Goal: Information Seeking & Learning: Learn about a topic

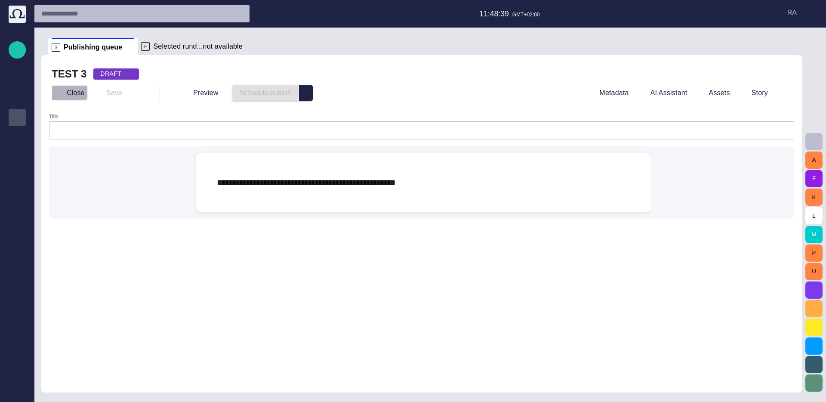
click at [67, 92] on button "Close" at bounding box center [70, 92] width 36 height 15
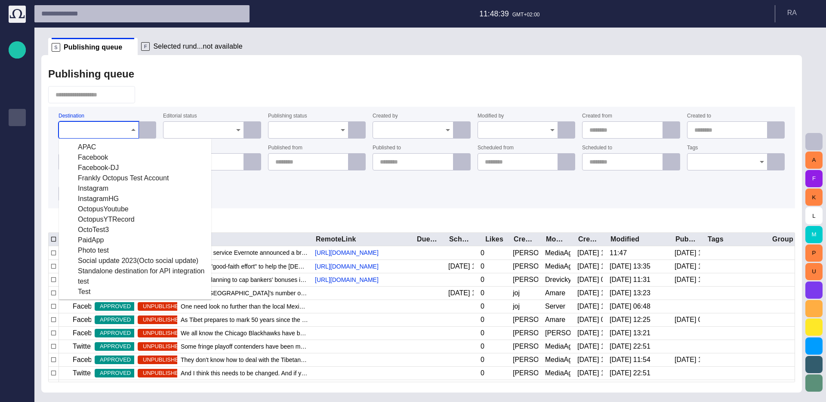
click at [119, 126] on input "Destination" at bounding box center [96, 130] width 60 height 9
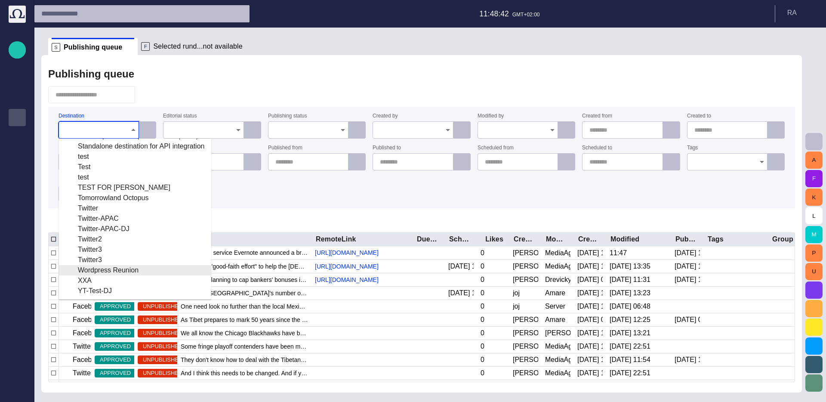
click at [96, 269] on div "Wordpress Reunion" at bounding box center [135, 270] width 138 height 10
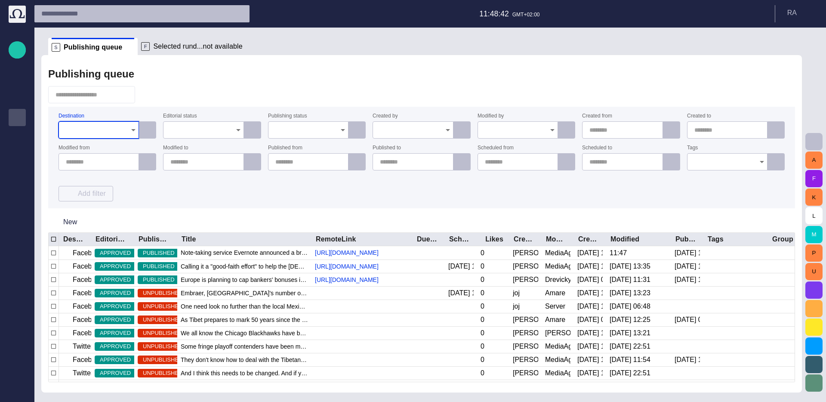
click at [158, 102] on div at bounding box center [421, 94] width 746 height 17
click at [135, 126] on icon "Open" at bounding box center [133, 130] width 10 height 10
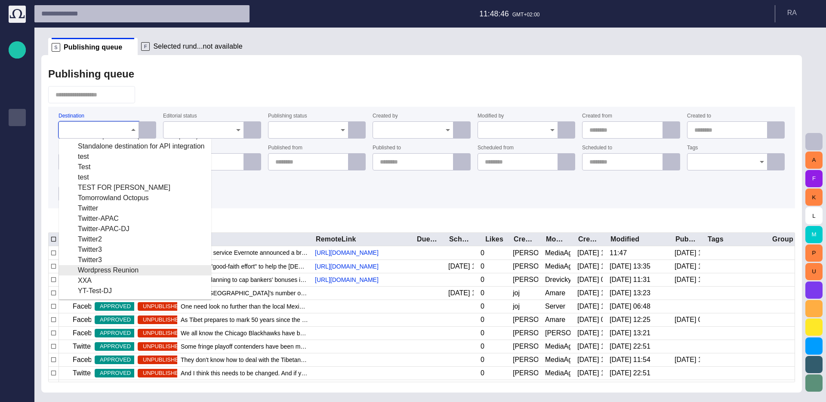
click at [128, 269] on div "Wordpress Reunion" at bounding box center [135, 270] width 138 height 10
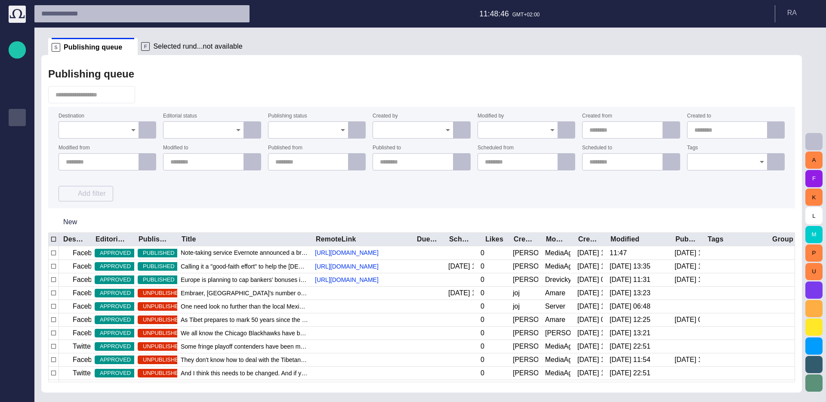
click at [182, 193] on div "Destination Editorial status Publishing status Created by Modified by Created f…" at bounding box center [421, 158] width 726 height 88
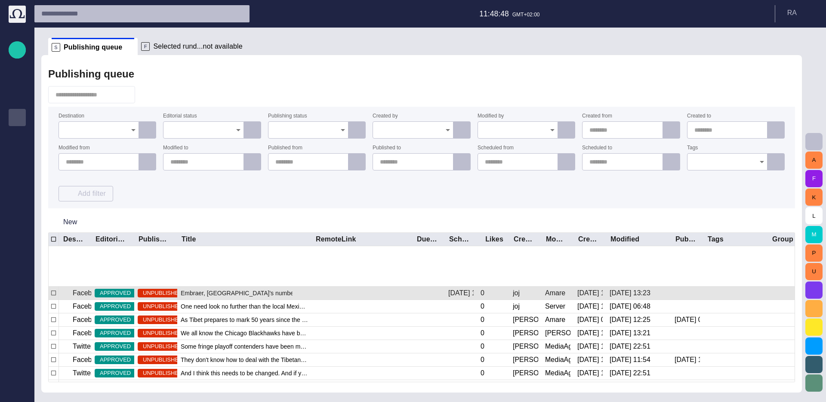
scroll to position [0, 0]
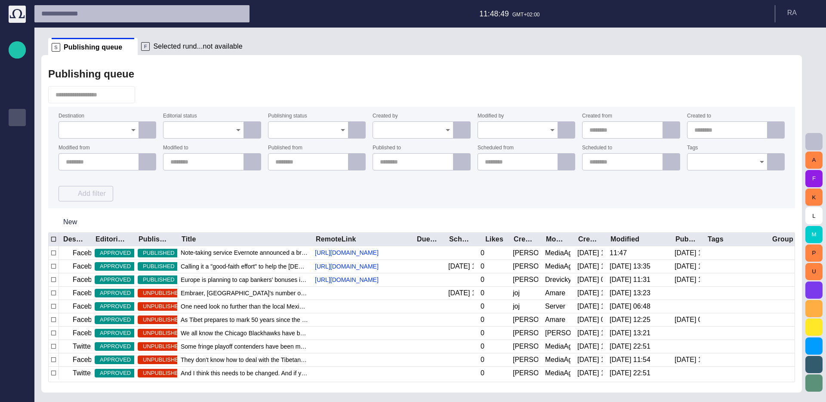
click at [190, 182] on div "Destination Editorial status Publishing status Created by Modified by Created f…" at bounding box center [421, 158] width 726 height 88
click at [410, 134] on input "Created by" at bounding box center [410, 130] width 60 height 9
type input "*****"
click at [429, 142] on td "[PERSON_NAME]" at bounding box center [457, 142] width 56 height 9
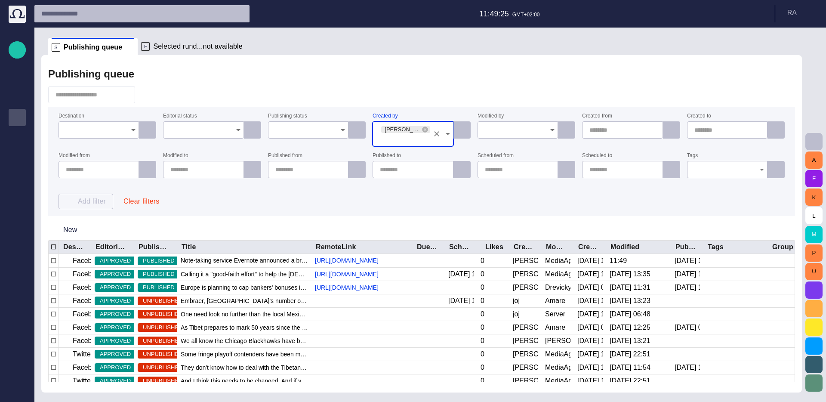
click at [419, 193] on div "Destination Editorial status Publishing status Created by [PERSON_NAME] ([PERSO…" at bounding box center [421, 161] width 726 height 95
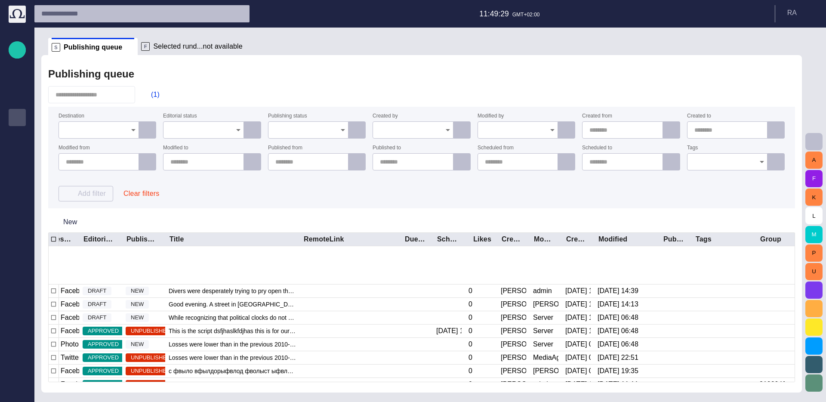
scroll to position [475, 0]
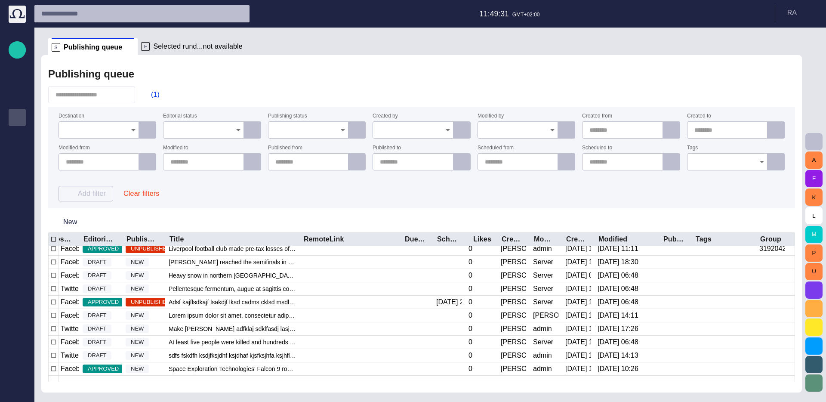
click at [450, 133] on icon "Open" at bounding box center [447, 130] width 10 height 10
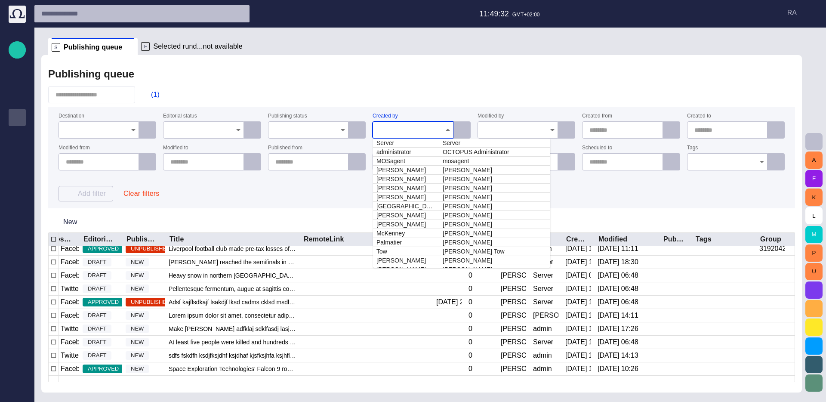
click at [432, 100] on div "(1)" at bounding box center [421, 94] width 746 height 17
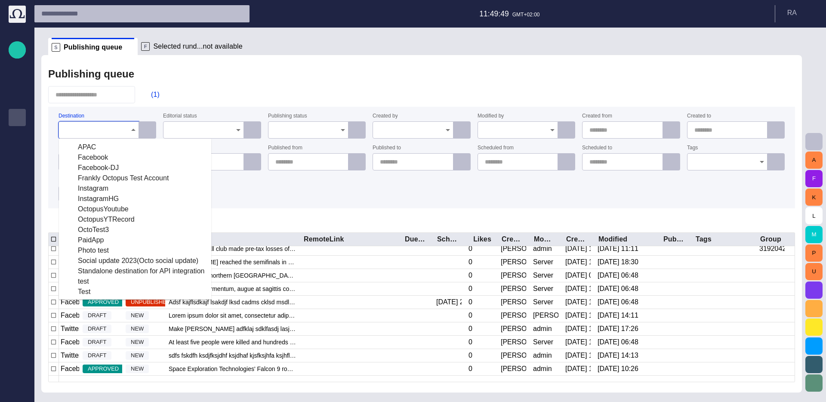
click at [112, 126] on input "Destination" at bounding box center [96, 130] width 60 height 9
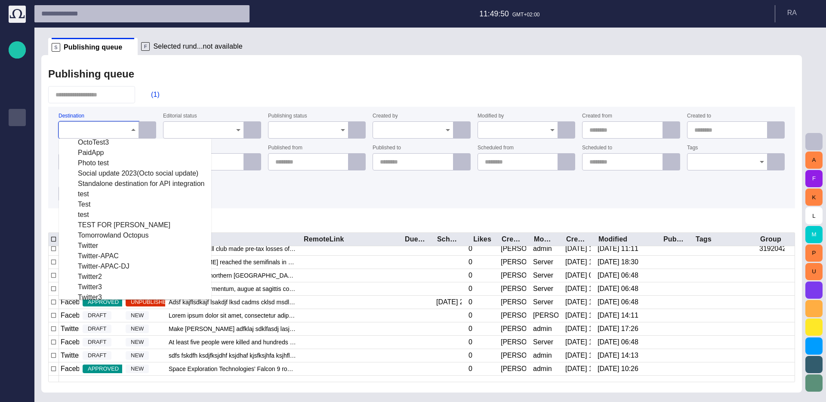
scroll to position [125, 0]
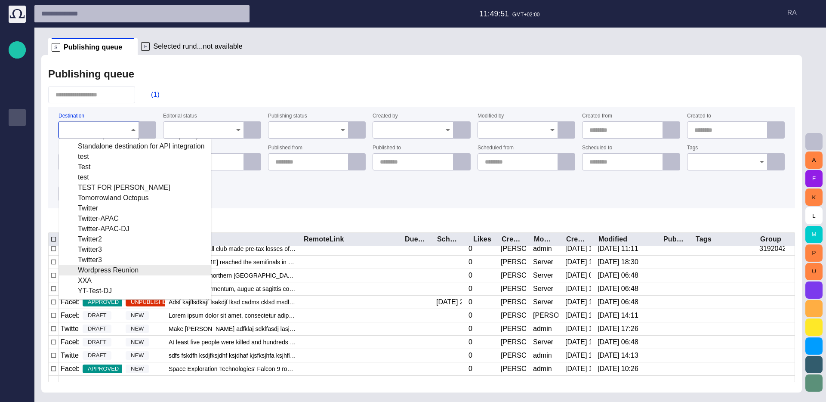
click at [130, 272] on div "Wordpress Reunion" at bounding box center [135, 270] width 138 height 10
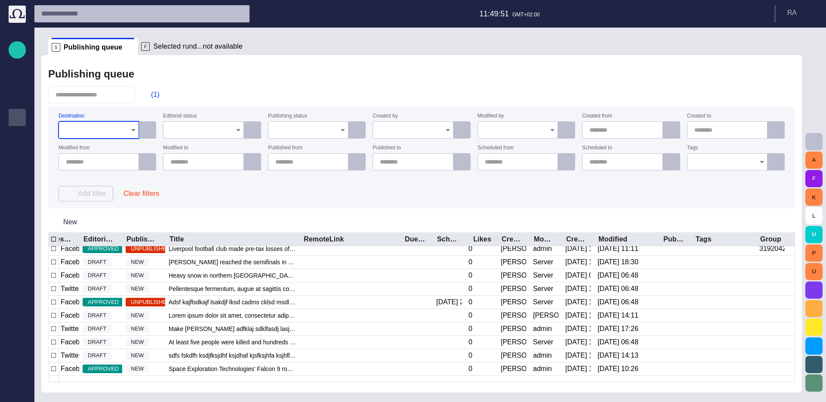
click at [193, 180] on div "Destination Editorial status Publishing status Created by Modified by Created f…" at bounding box center [421, 158] width 726 height 88
click at [185, 120] on div "Editorial status" at bounding box center [203, 126] width 80 height 25
click at [185, 125] on div at bounding box center [203, 129] width 80 height 17
click at [188, 150] on span "Draft" at bounding box center [204, 147] width 66 height 10
click at [228, 196] on div "Destination Editorial status Publishing status Created by Modified by Created f…" at bounding box center [421, 158] width 726 height 88
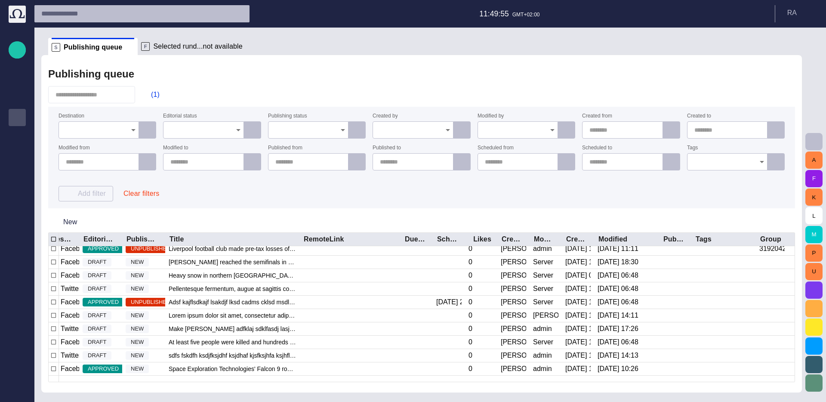
click at [230, 131] on div at bounding box center [203, 129] width 80 height 17
click at [230, 160] on span "To approve" at bounding box center [204, 157] width 66 height 10
click at [235, 190] on div "Destination Editorial status Publishing status Created by Modified by Created f…" at bounding box center [421, 158] width 726 height 88
click at [235, 123] on div at bounding box center [203, 129] width 80 height 17
click at [231, 165] on span "Approved" at bounding box center [204, 168] width 66 height 10
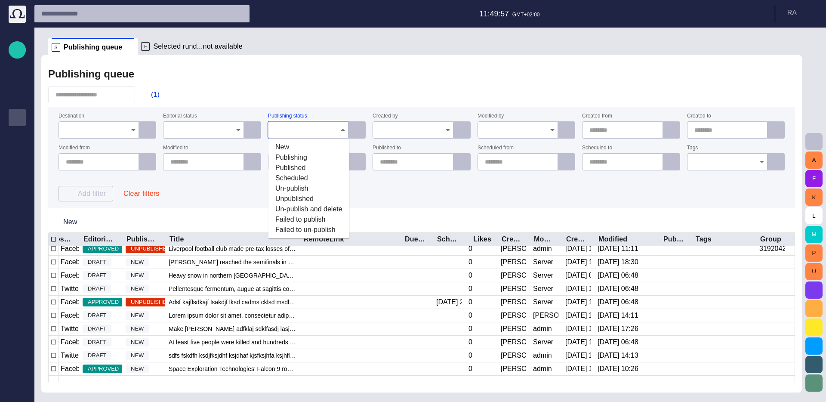
click at [297, 126] on input "Publishing status" at bounding box center [305, 130] width 60 height 9
click at [297, 163] on span "Published" at bounding box center [308, 168] width 67 height 10
click at [310, 126] on input "Publishing status" at bounding box center [305, 130] width 60 height 9
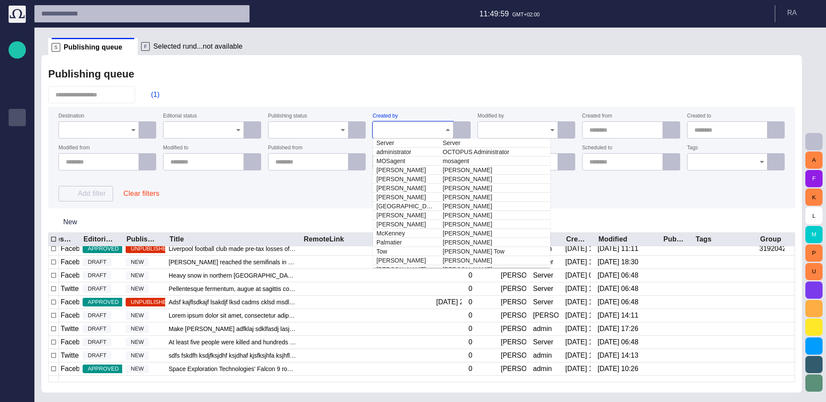
click at [385, 129] on input "Created by" at bounding box center [410, 130] width 60 height 9
click at [416, 124] on div at bounding box center [412, 129] width 80 height 17
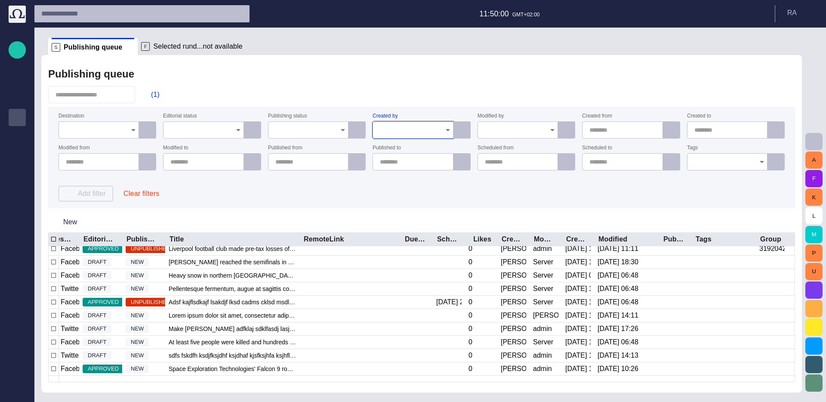
click at [482, 119] on div "Modified by" at bounding box center [517, 126] width 80 height 25
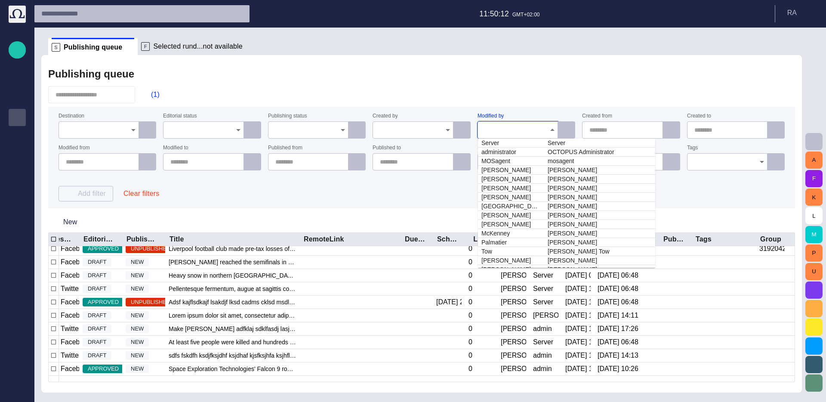
click at [530, 135] on div at bounding box center [517, 129] width 80 height 17
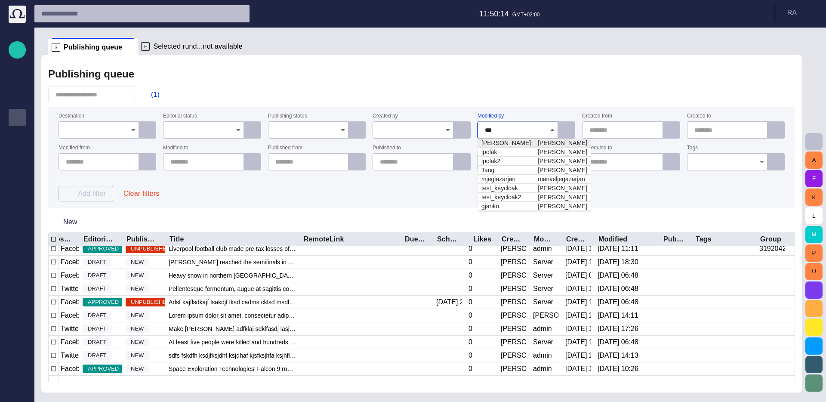
type input "***"
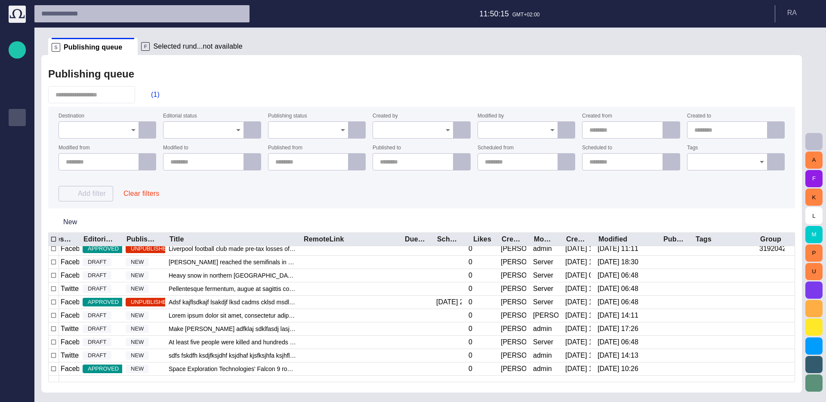
click at [535, 190] on div "Destination Editorial status Publishing status Created by Modified by Created f…" at bounding box center [421, 158] width 726 height 88
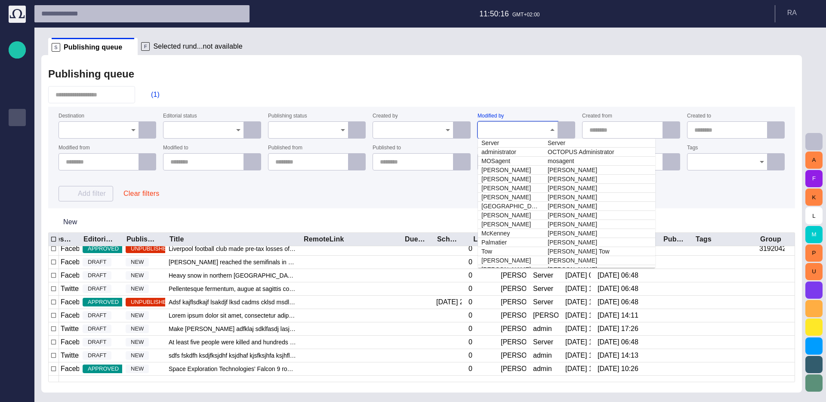
click at [531, 131] on input "Modified by" at bounding box center [515, 130] width 60 height 9
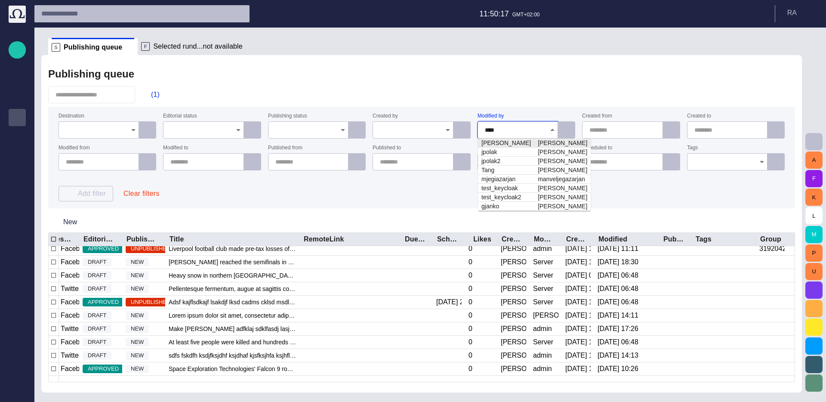
type input "*****"
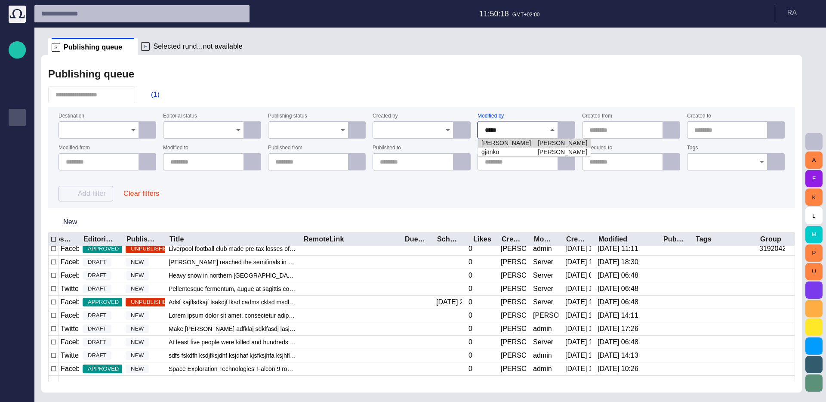
click at [515, 143] on td "[PERSON_NAME]" at bounding box center [506, 142] width 56 height 9
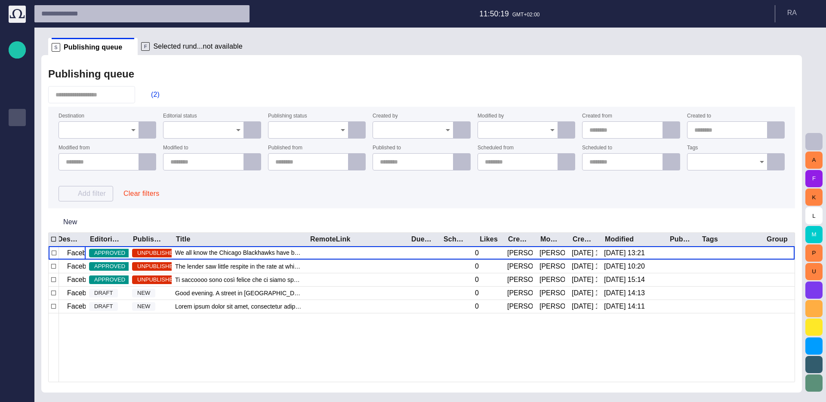
scroll to position [0, 6]
click at [565, 128] on span "button" at bounding box center [566, 130] width 9 height 9
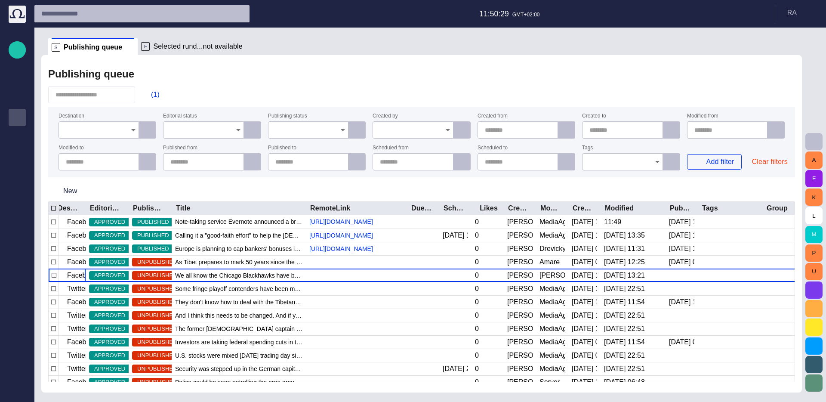
click at [625, 123] on div at bounding box center [622, 129] width 80 height 17
click at [648, 132] on span "button" at bounding box center [645, 129] width 7 height 7
type input "*********"
click at [647, 104] on div "Publishing queue (1) Destination Editorial status Publishing status Created by …" at bounding box center [421, 223] width 760 height 337
click at [639, 132] on button "button" at bounding box center [635, 130] width 10 height 10
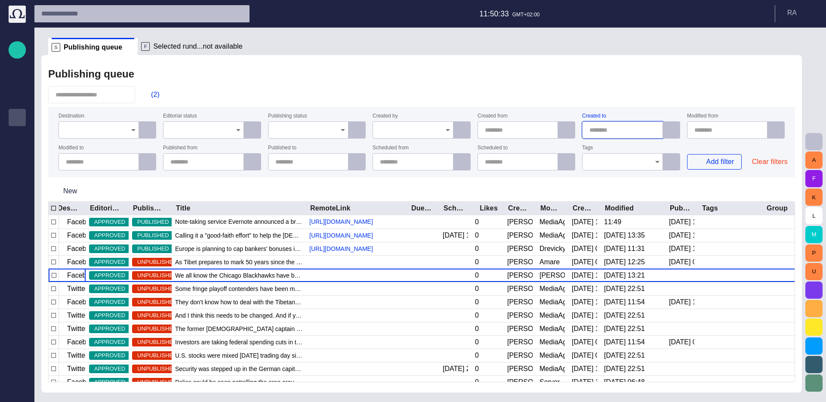
click at [638, 147] on div "Tags" at bounding box center [622, 157] width 80 height 25
click at [645, 130] on span "button" at bounding box center [645, 129] width 7 height 7
type input "*********"
click at [645, 142] on div "Destination Editorial status Publishing status Created by Created from Created …" at bounding box center [421, 142] width 726 height 57
click at [750, 135] on div at bounding box center [727, 129] width 80 height 17
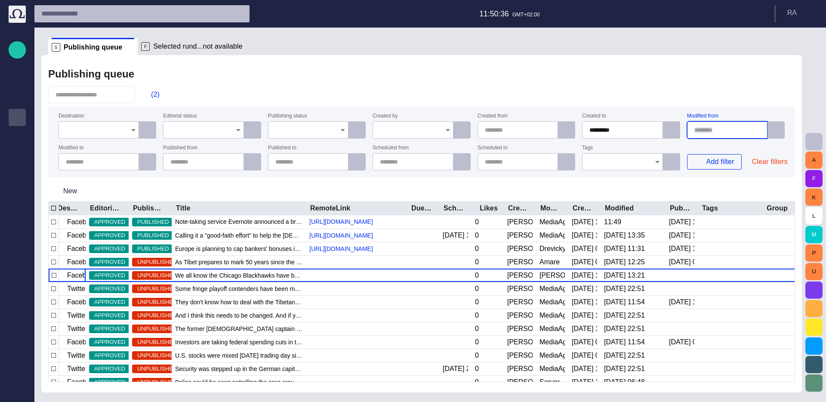
click at [750, 135] on div at bounding box center [727, 129] width 80 height 17
click at [750, 135] on button "button" at bounding box center [750, 130] width 10 height 10
type input "*********"
click at [745, 150] on div "Add filter Clear filters" at bounding box center [744, 157] width 114 height 25
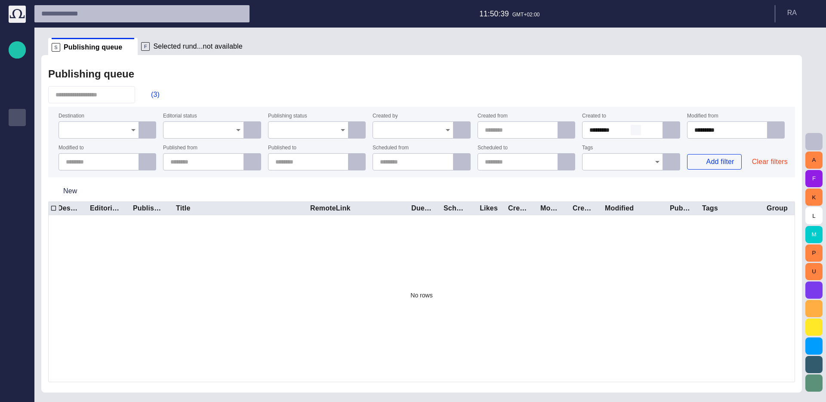
click at [636, 132] on span "button" at bounding box center [635, 129] width 7 height 7
click at [738, 134] on button "button" at bounding box center [740, 130] width 10 height 10
click at [369, 134] on div "Destination Editorial status Publishing status Created by Created from Created …" at bounding box center [421, 142] width 726 height 57
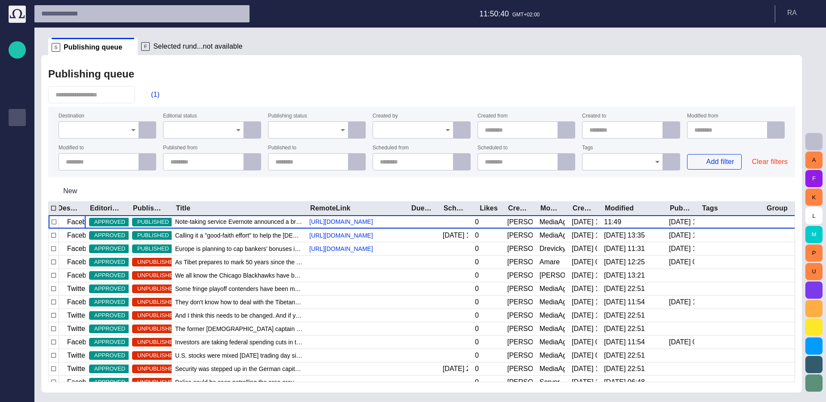
click at [337, 77] on div "Publishing queue" at bounding box center [421, 73] width 746 height 17
click at [593, 166] on input "Tags" at bounding box center [619, 161] width 60 height 9
click at [605, 187] on div "No records found for the search criteria" at bounding box center [622, 186] width 80 height 33
click at [545, 171] on form "Destination Editorial status Publishing status Created by Created from Created …" at bounding box center [421, 142] width 746 height 71
click at [533, 161] on span "button" at bounding box center [530, 161] width 7 height 7
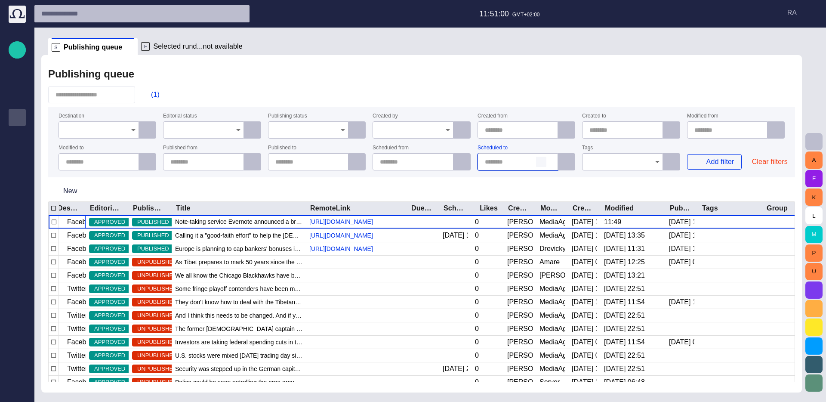
click at [541, 161] on span "button" at bounding box center [540, 161] width 7 height 7
type input "*********"
click at [541, 182] on div "New" at bounding box center [421, 191] width 746 height 21
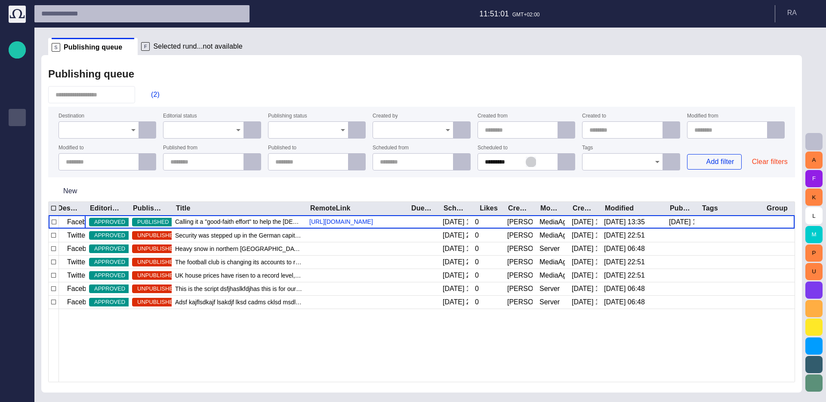
click at [532, 166] on button "button" at bounding box center [530, 162] width 10 height 10
click at [421, 163] on button "button" at bounding box center [426, 162] width 10 height 10
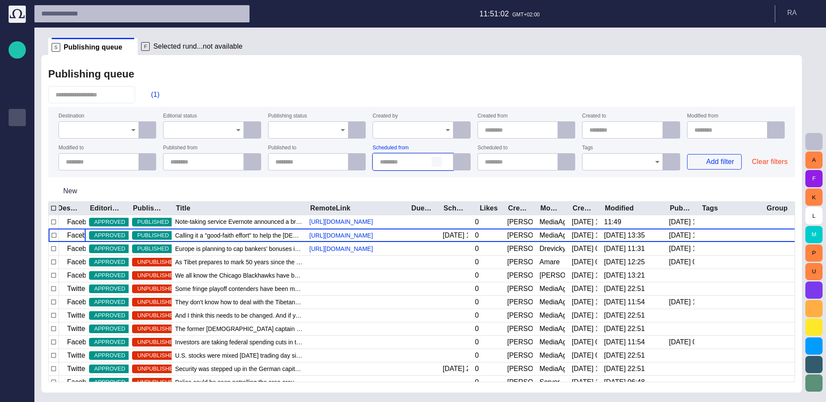
click at [437, 163] on span "button" at bounding box center [436, 161] width 7 height 7
type input "*********"
click at [430, 175] on form "Destination Editorial status Publishing status Created by Created from Created …" at bounding box center [421, 142] width 746 height 71
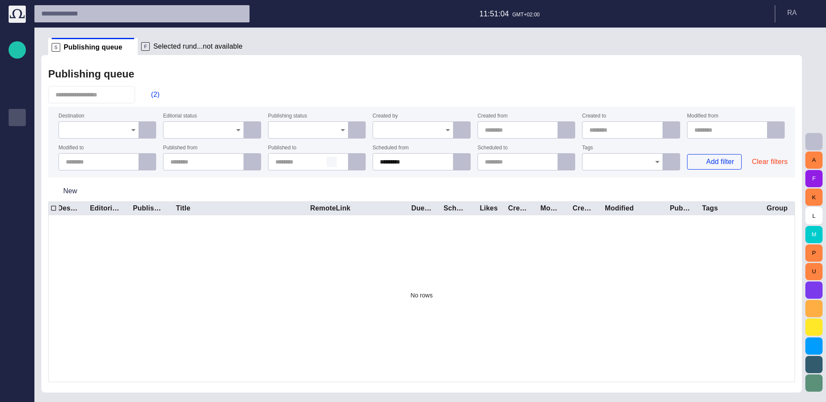
click at [333, 160] on span "button" at bounding box center [331, 161] width 7 height 7
type input "*********"
click at [330, 174] on form "Destination Editorial status Publishing status Created by Created from Created …" at bounding box center [421, 142] width 746 height 71
click at [226, 161] on span "button" at bounding box center [227, 161] width 7 height 7
type input "*********"
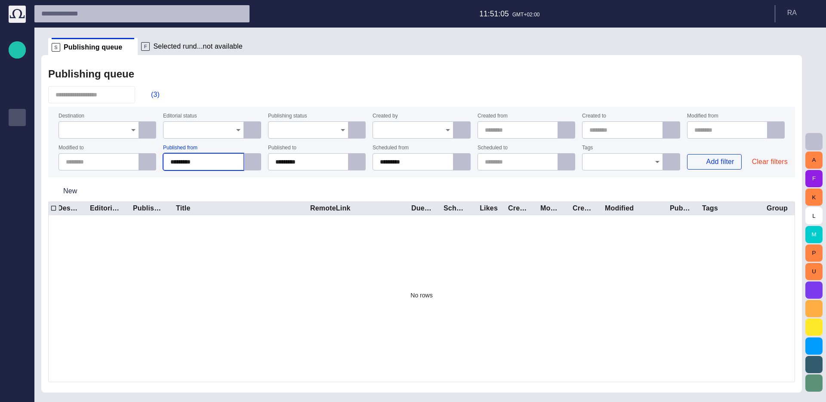
click at [238, 184] on div "New" at bounding box center [421, 191] width 746 height 21
click at [122, 166] on div at bounding box center [98, 161] width 80 height 17
click at [267, 335] on div "No rows" at bounding box center [422, 295] width 746 height 160
click at [225, 76] on div "Publishing queue" at bounding box center [421, 73] width 746 height 17
click at [264, 79] on div "Publishing queue" at bounding box center [421, 73] width 746 height 17
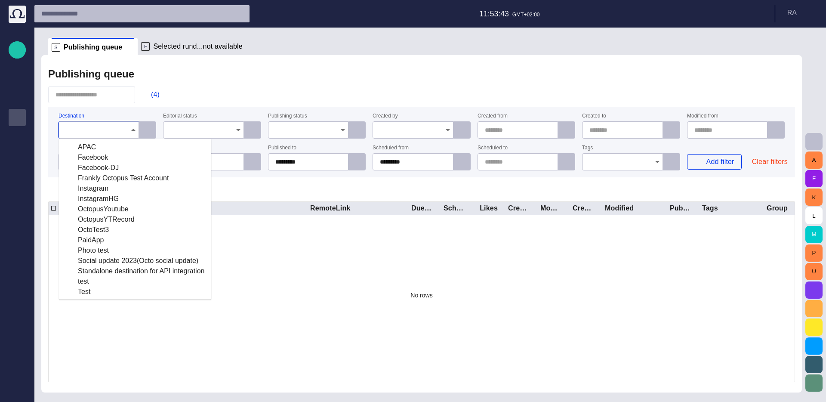
click at [109, 132] on input "Destination" at bounding box center [96, 130] width 60 height 9
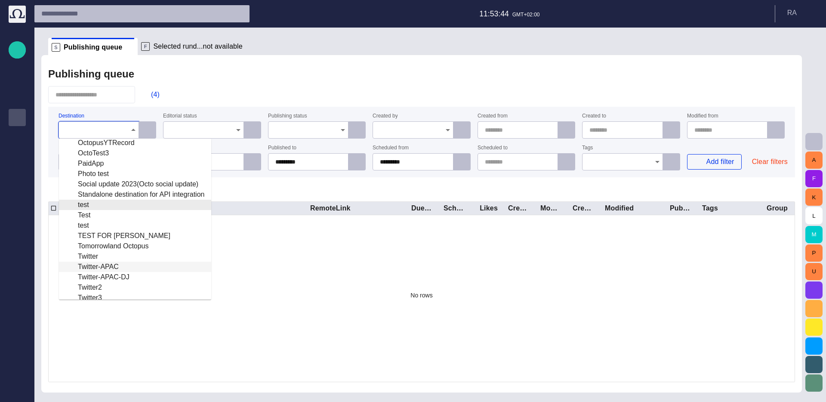
scroll to position [125, 0]
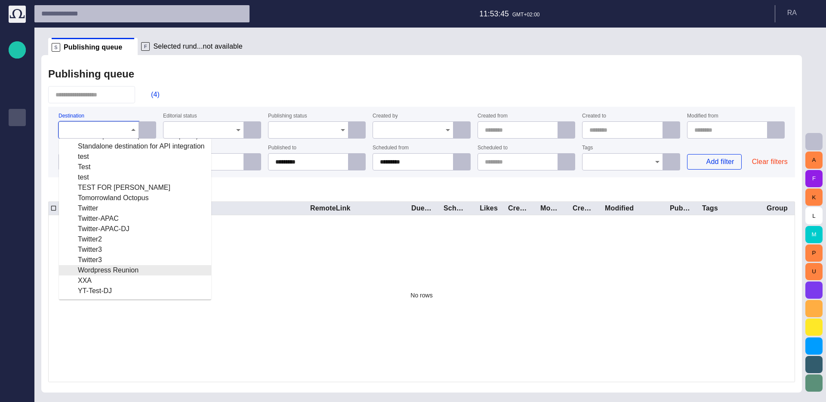
click at [137, 273] on div "Wordpress Reunion" at bounding box center [135, 270] width 138 height 10
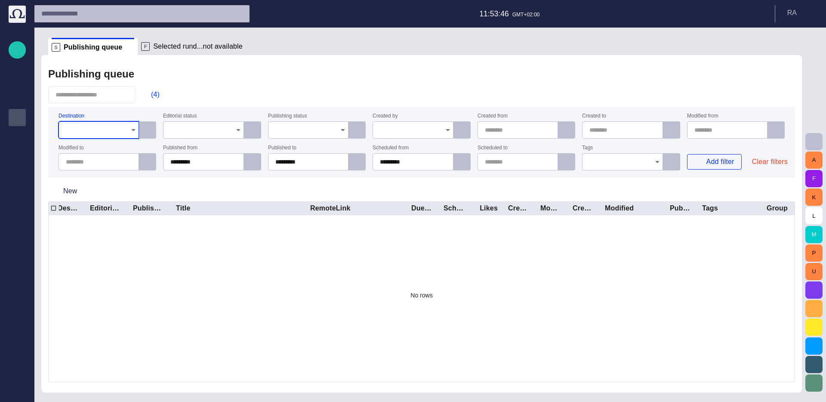
click at [174, 244] on div "No rows" at bounding box center [422, 295] width 746 height 160
click at [771, 162] on button "Clear filters" at bounding box center [769, 161] width 49 height 15
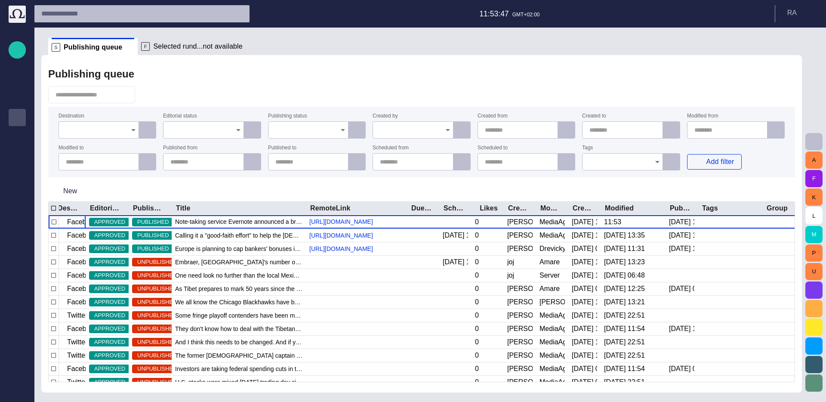
click at [561, 190] on div "New" at bounding box center [421, 191] width 746 height 21
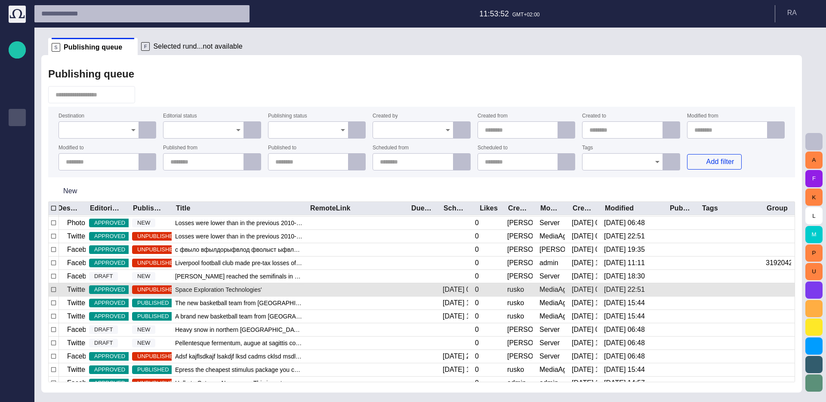
scroll to position [643, 0]
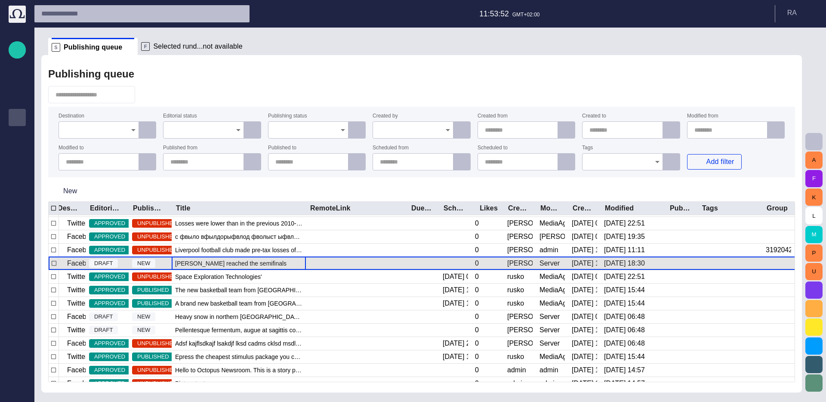
click at [199, 263] on span "[PERSON_NAME] reached the semifinals in her first trip to" at bounding box center [238, 263] width 127 height 9
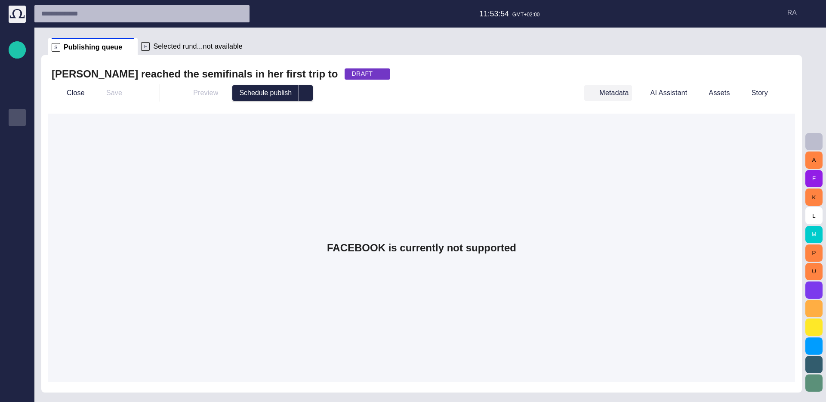
click at [630, 95] on button "Metadata" at bounding box center [607, 92] width 47 height 15
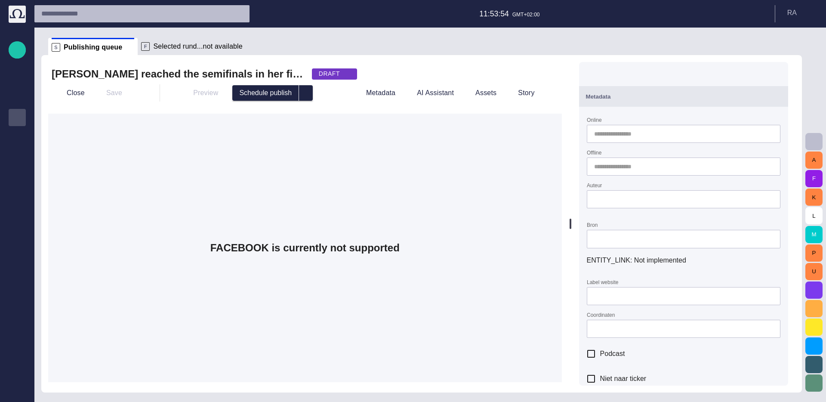
click at [647, 135] on input "Online" at bounding box center [681, 133] width 175 height 9
click at [619, 237] on input "Bron" at bounding box center [683, 238] width 179 height 9
click at [625, 205] on div at bounding box center [683, 199] width 193 height 18
click at [666, 236] on input "Bron" at bounding box center [683, 238] width 179 height 9
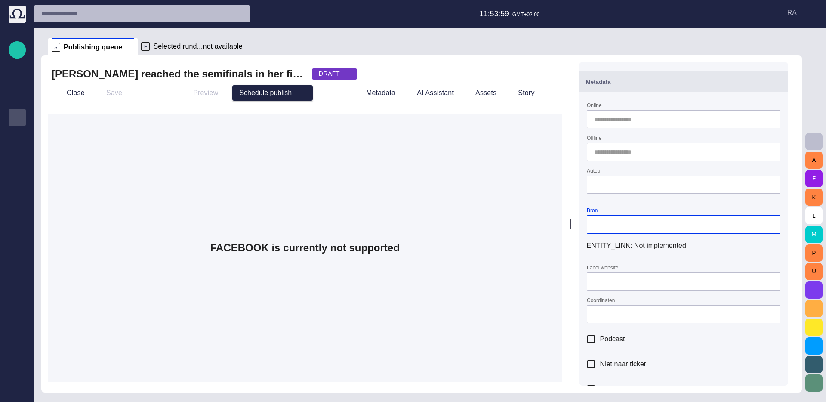
click at [655, 280] on input "Label website" at bounding box center [683, 281] width 179 height 9
click at [642, 323] on form "Online Offline Auteur Bron ENTITY_LINK : Not implemented Label website Coordina…" at bounding box center [683, 249] width 193 height 309
click at [639, 313] on input "Coordinaten" at bounding box center [683, 314] width 179 height 9
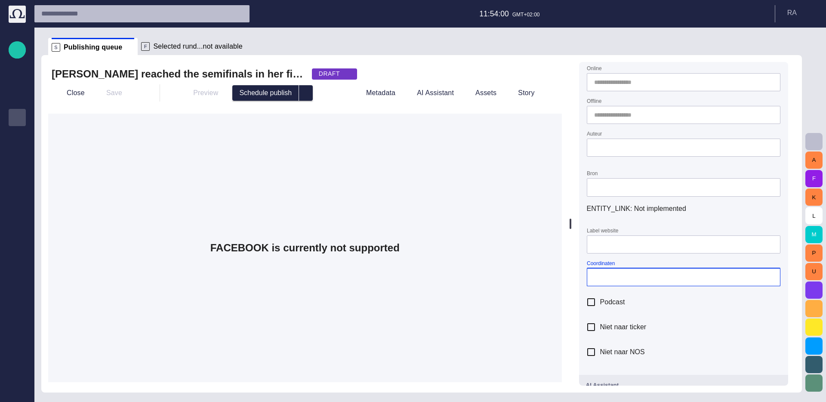
scroll to position [123, 0]
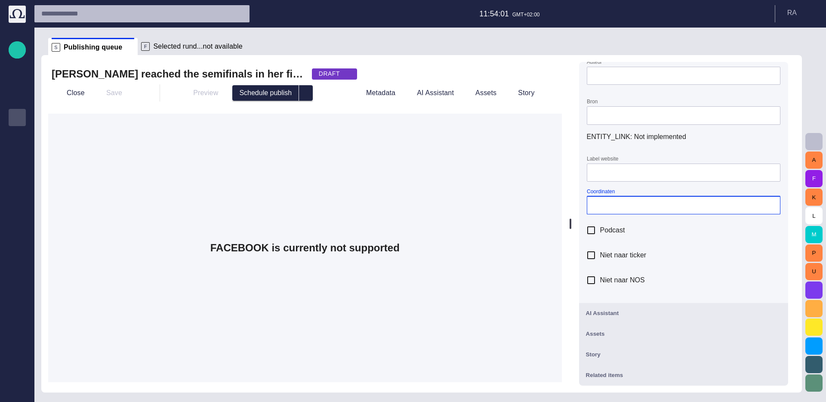
click at [609, 271] on label "Niet naar NOS" at bounding box center [613, 280] width 63 height 18
click at [610, 261] on label "Niet naar ticker" at bounding box center [614, 255] width 64 height 18
click at [608, 235] on span "Podcast" at bounding box center [612, 230] width 25 height 10
click at [617, 254] on span "Niet naar ticker" at bounding box center [623, 255] width 46 height 10
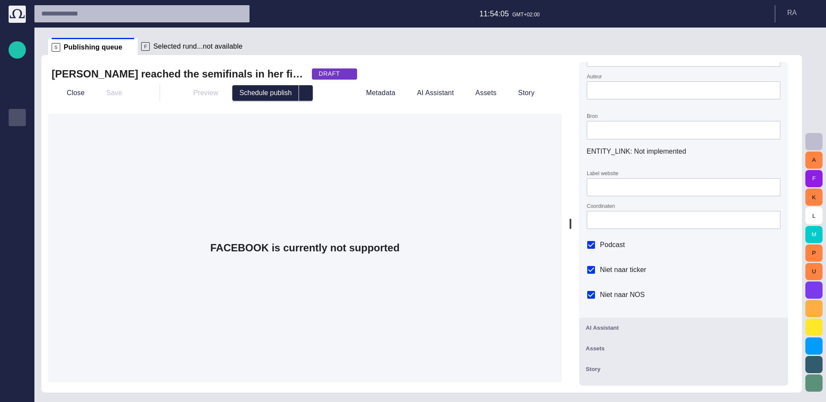
scroll to position [79, 0]
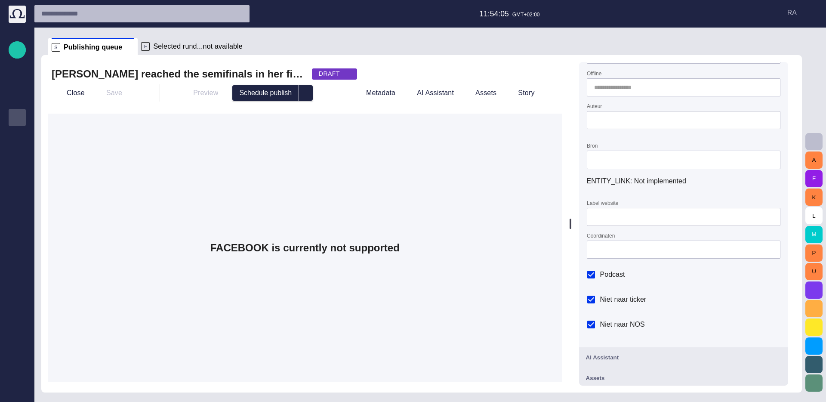
click at [621, 186] on form "Online Offline Auteur Bron ENTITY_LINK : Not implemented Label website Coordina…" at bounding box center [683, 185] width 193 height 309
click at [600, 134] on form "Online Offline Auteur Bron ENTITY_LINK : Not implemented Label website Coordina…" at bounding box center [683, 185] width 193 height 309
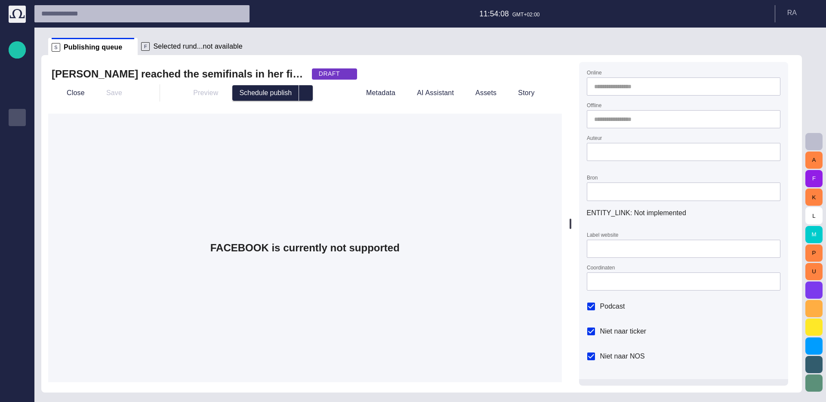
scroll to position [0, 0]
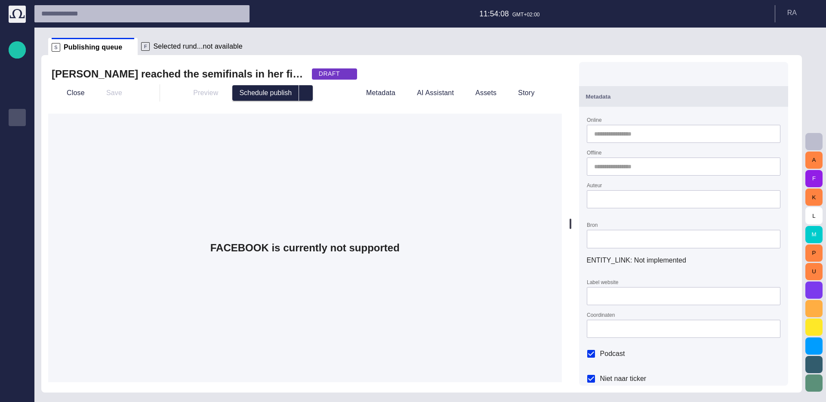
click at [639, 107] on div "Online Offline Auteur Bron ENTITY_LINK : Not implemented Label website Coordina…" at bounding box center [683, 266] width 209 height 319
click at [630, 97] on div "Metadata" at bounding box center [683, 96] width 195 height 10
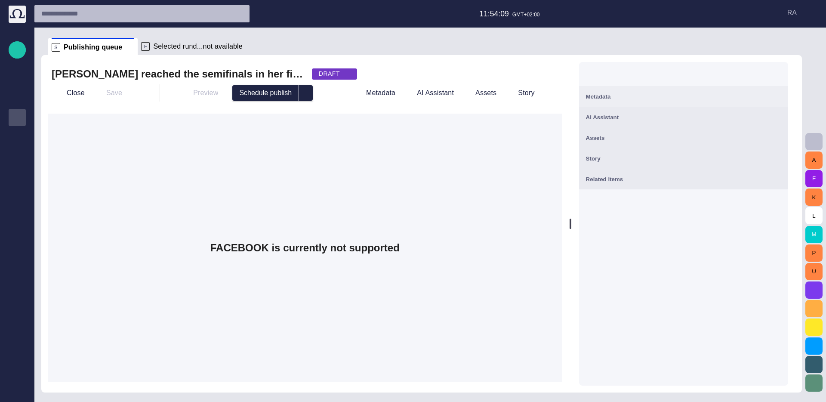
click at [630, 97] on div "Metadata" at bounding box center [683, 96] width 195 height 10
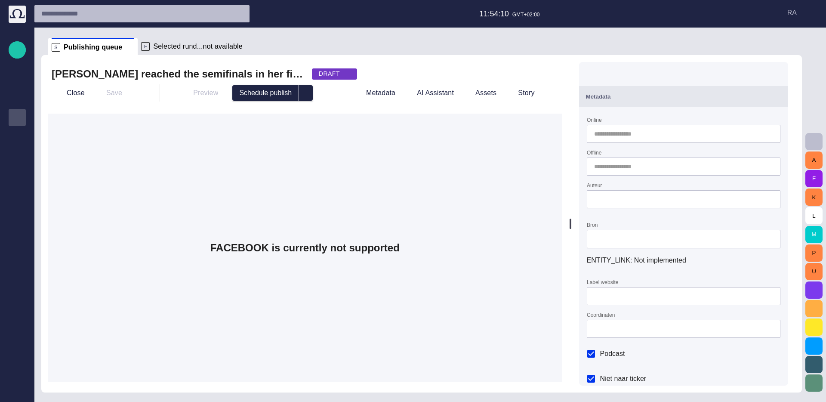
click at [625, 98] on div "Metadata" at bounding box center [683, 96] width 195 height 10
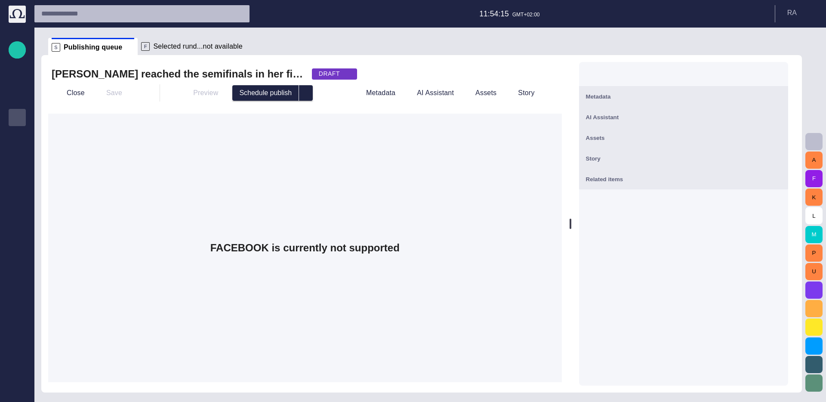
click at [68, 83] on div "Close Save" at bounding box center [99, 93] width 94 height 21
click at [68, 86] on button "Close" at bounding box center [70, 92] width 36 height 15
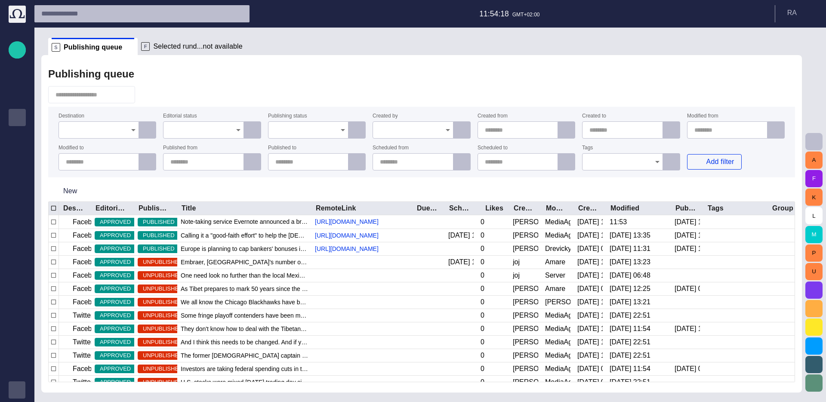
click at [16, 391] on span "button" at bounding box center [17, 389] width 7 height 7
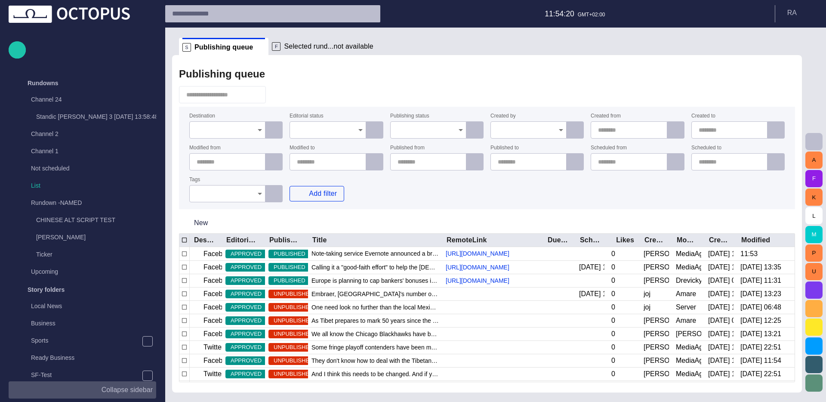
click at [42, 392] on button "Collapse sidebar" at bounding box center [82, 389] width 147 height 17
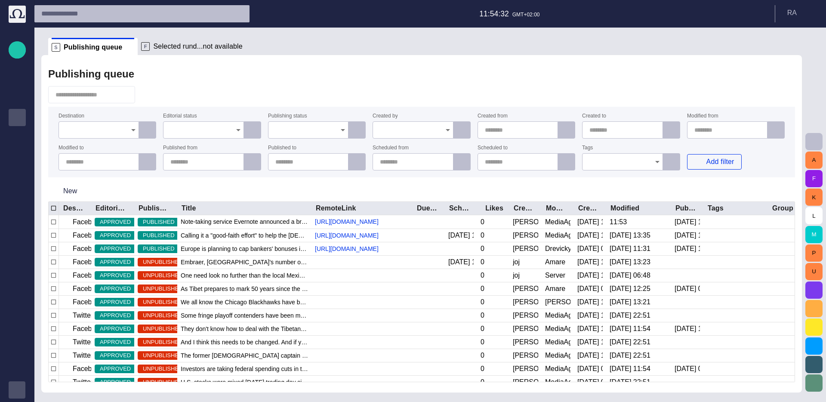
click at [256, 194] on div "New" at bounding box center [421, 191] width 746 height 21
